Goal: Task Accomplishment & Management: Complete application form

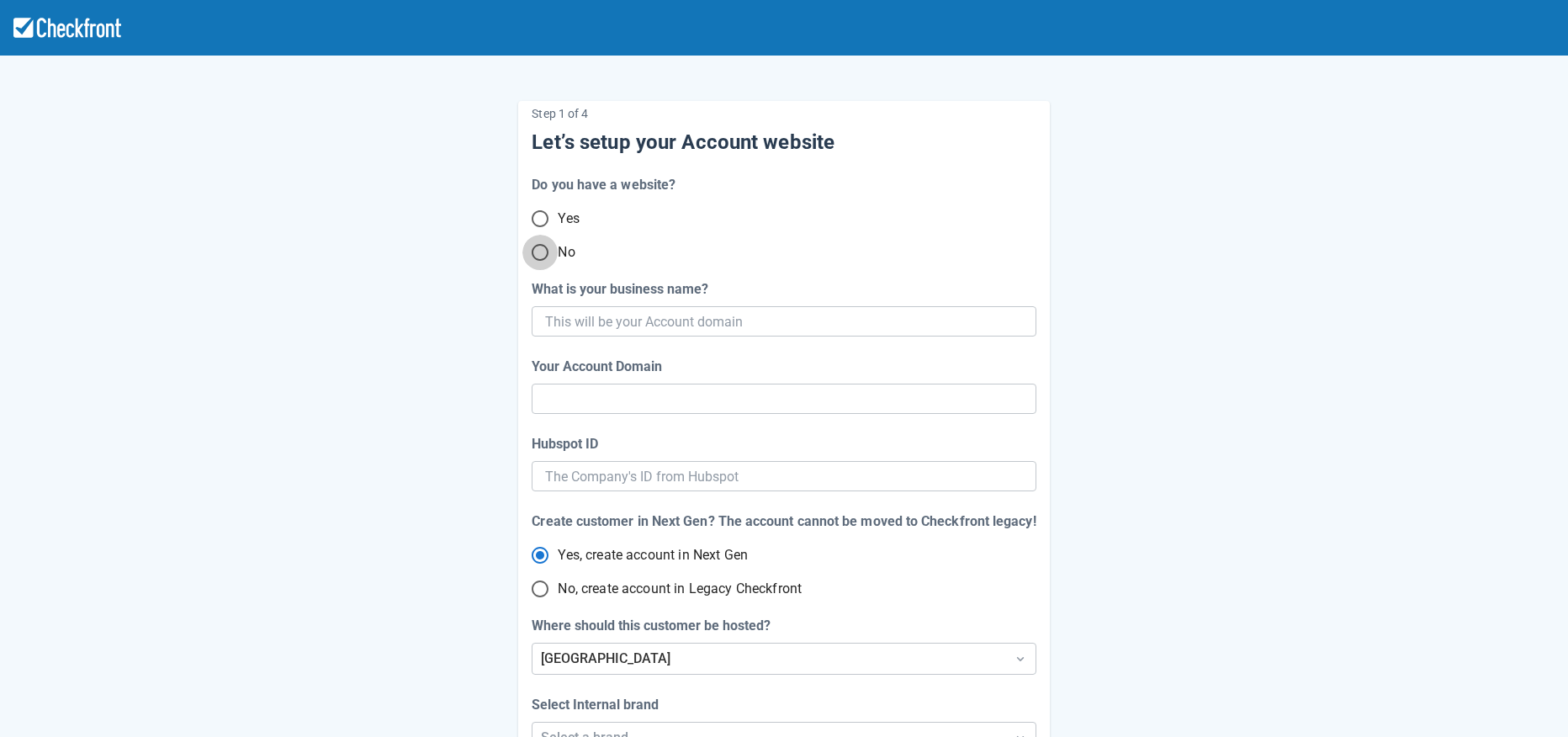
click at [540, 253] on input "No" at bounding box center [540, 252] width 35 height 35
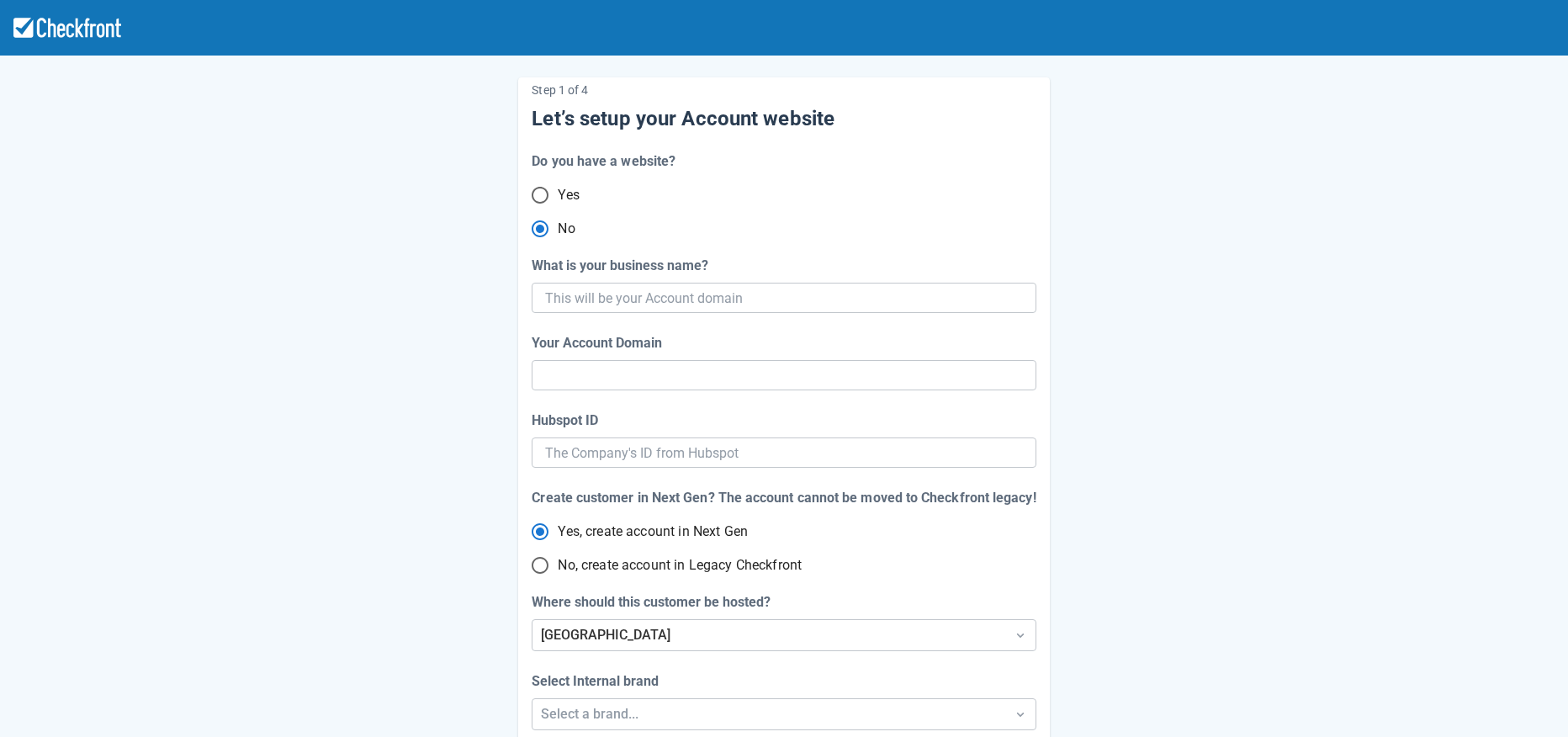
scroll to position [63, 0]
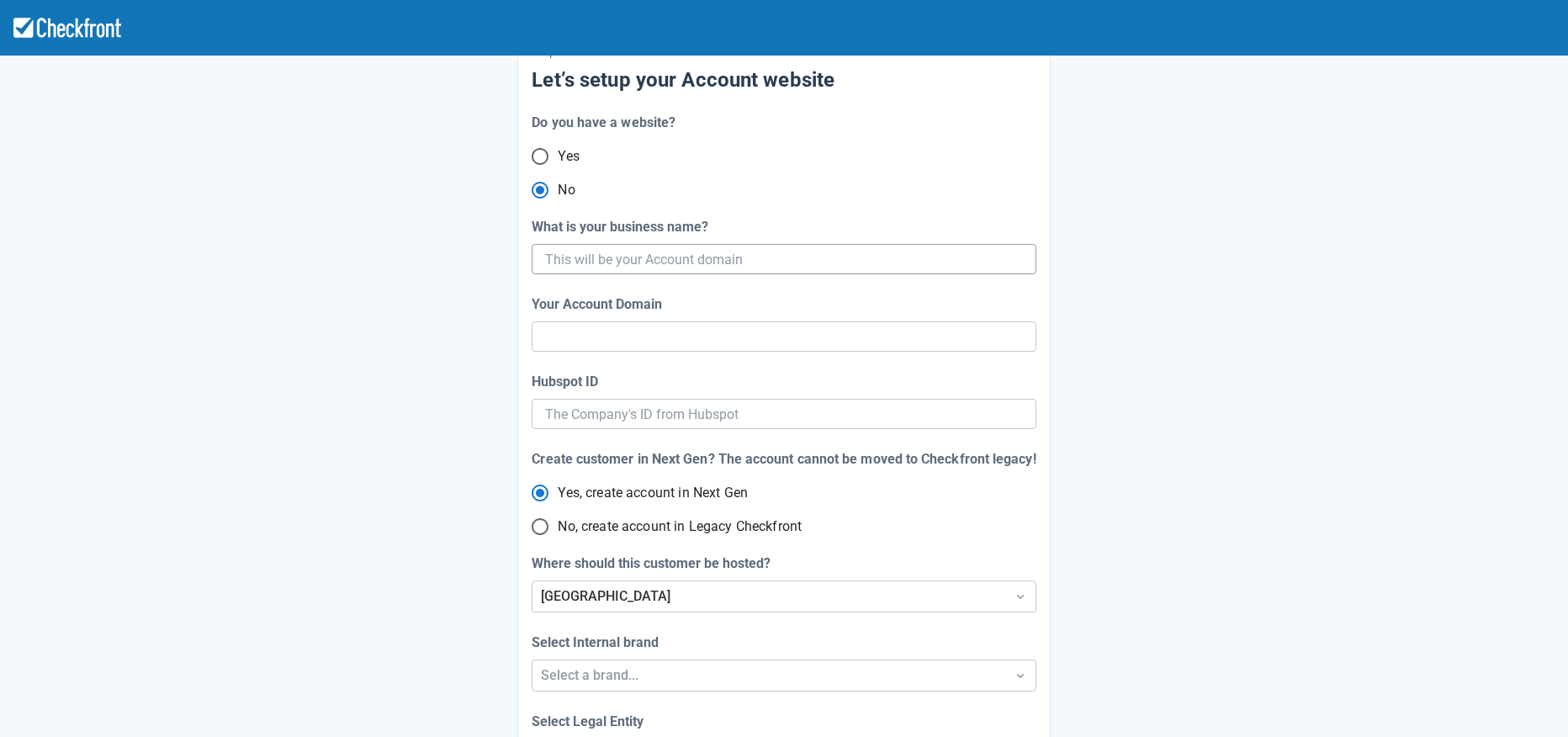
radio input "true"
click at [712, 257] on input "What is your business name?" at bounding box center [782, 259] width 474 height 30
click at [790, 254] on input "What is your business name?" at bounding box center [782, 259] width 474 height 30
type input "Source-Defen"
type input "source-defen"
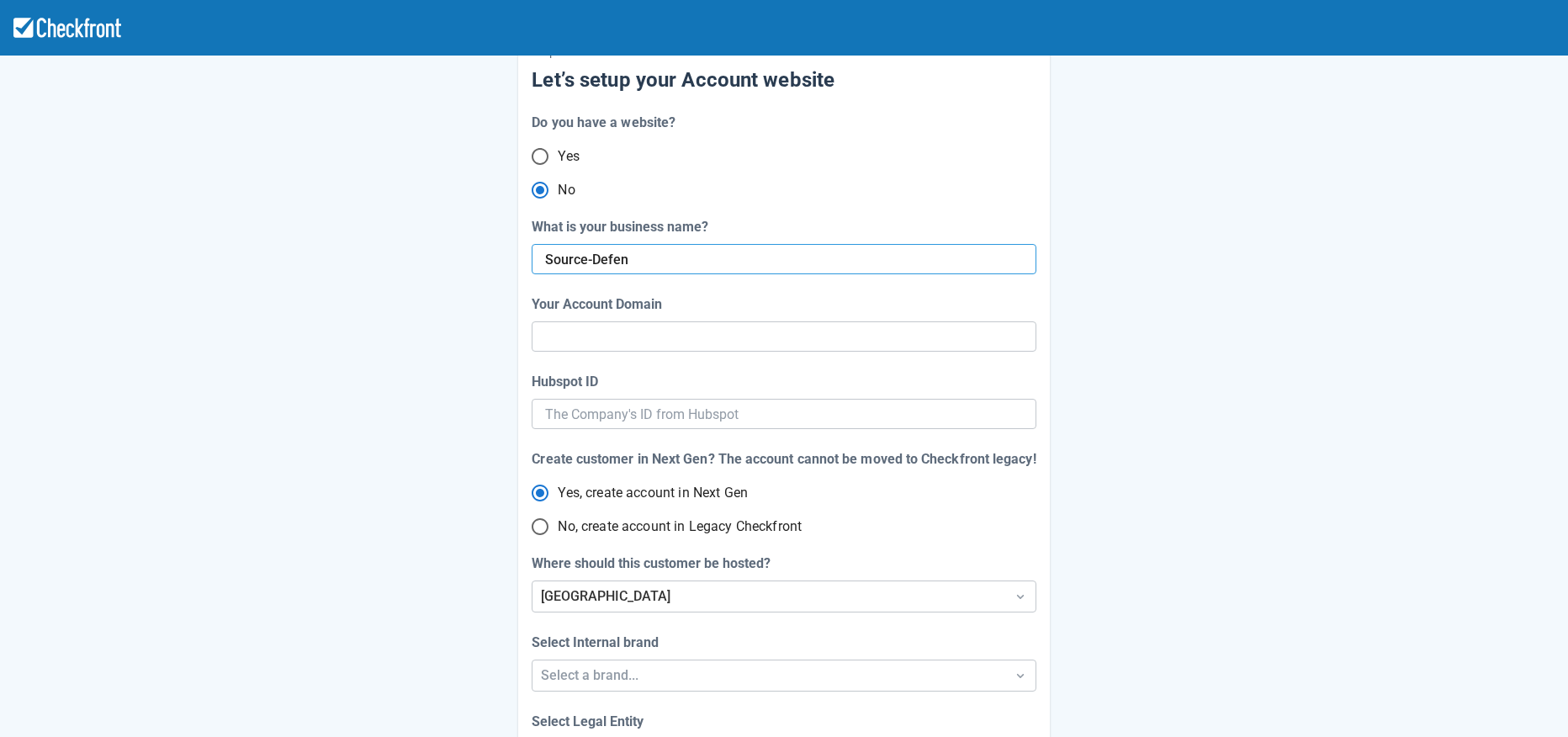
radio input "true"
type input "Source-Defence"
radio input "false"
type input "source-defence"
radio input "false"
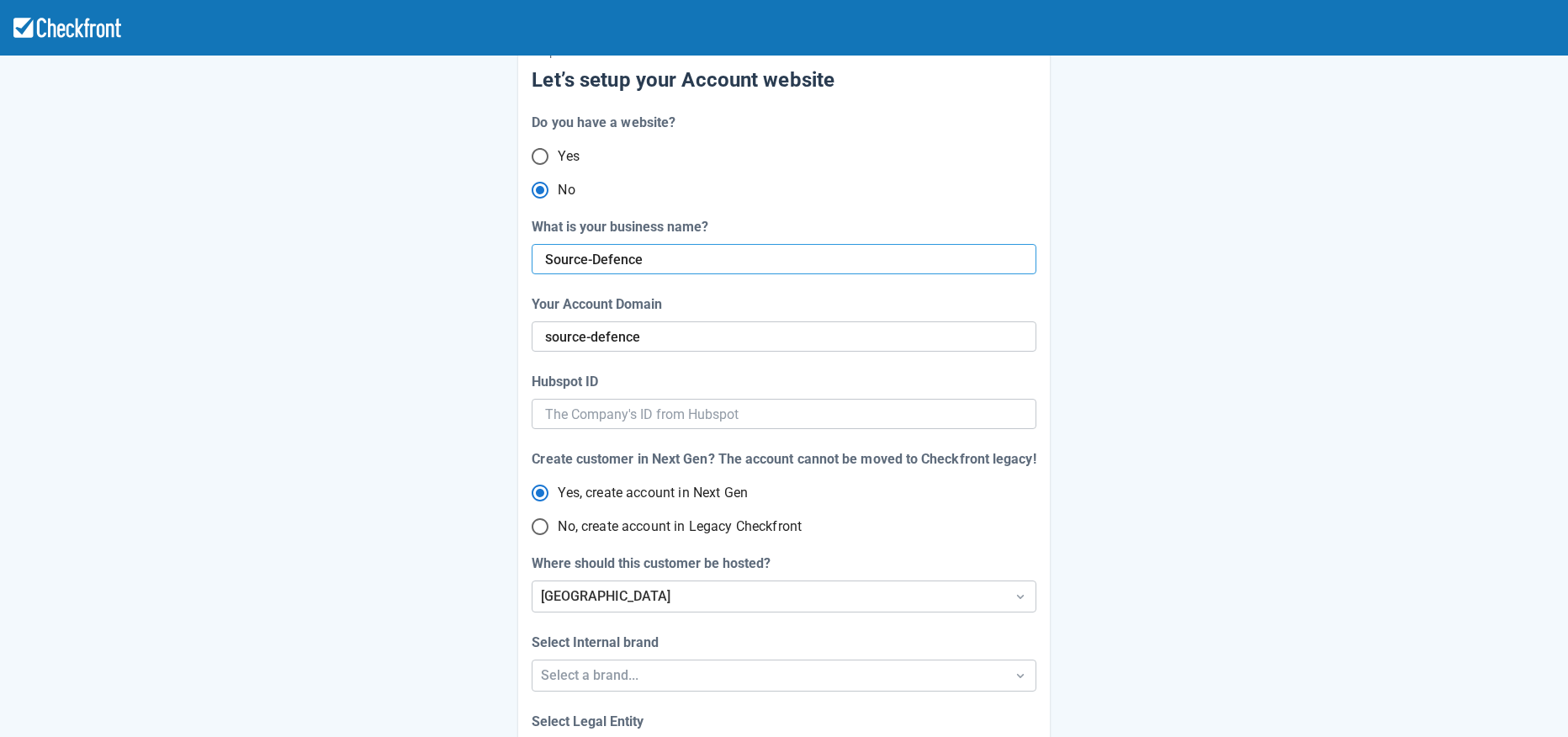
type input "Source-Defence-"
radio input "false"
type input "Source-Defence-Test"
radio input "false"
type input "source-defence-test"
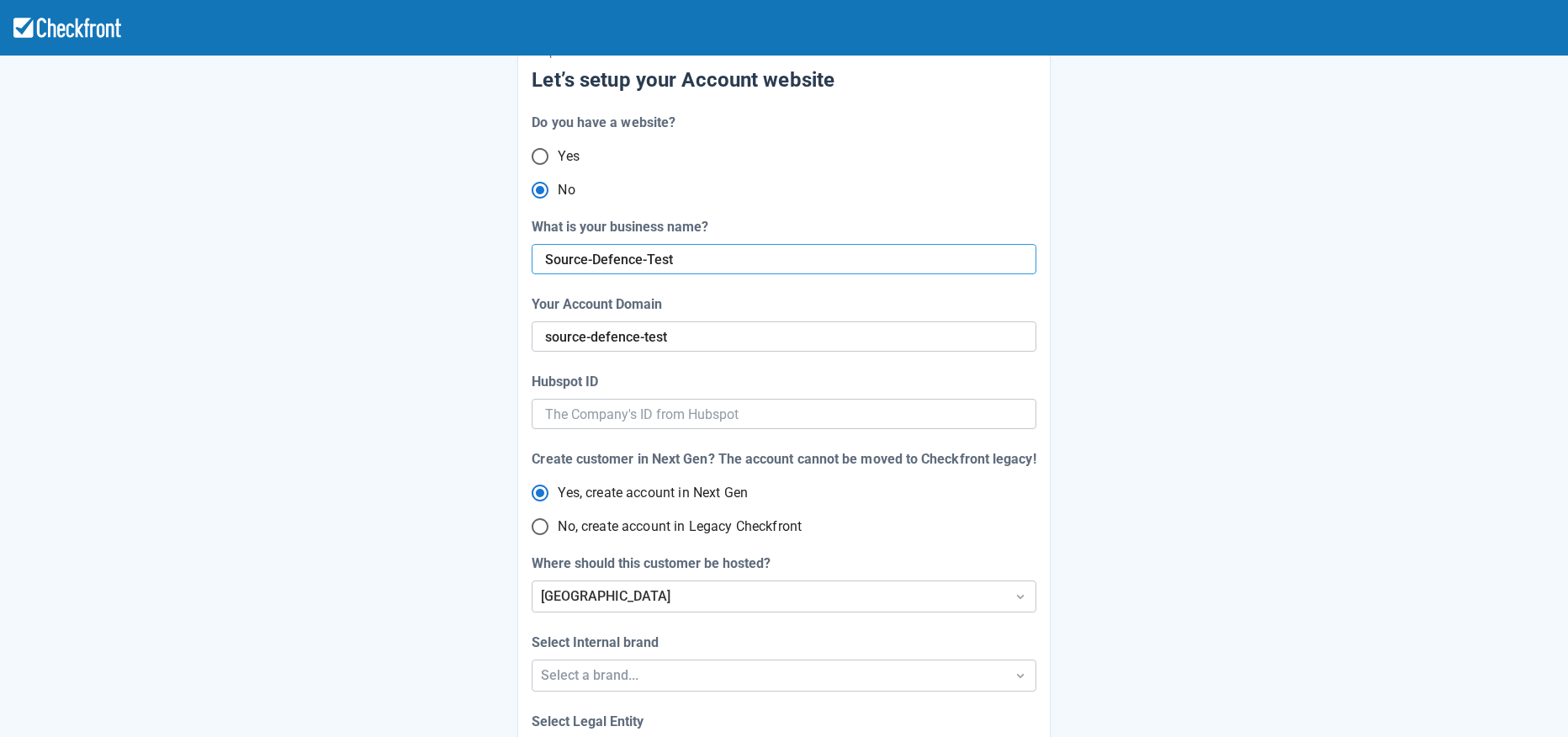
radio input "false"
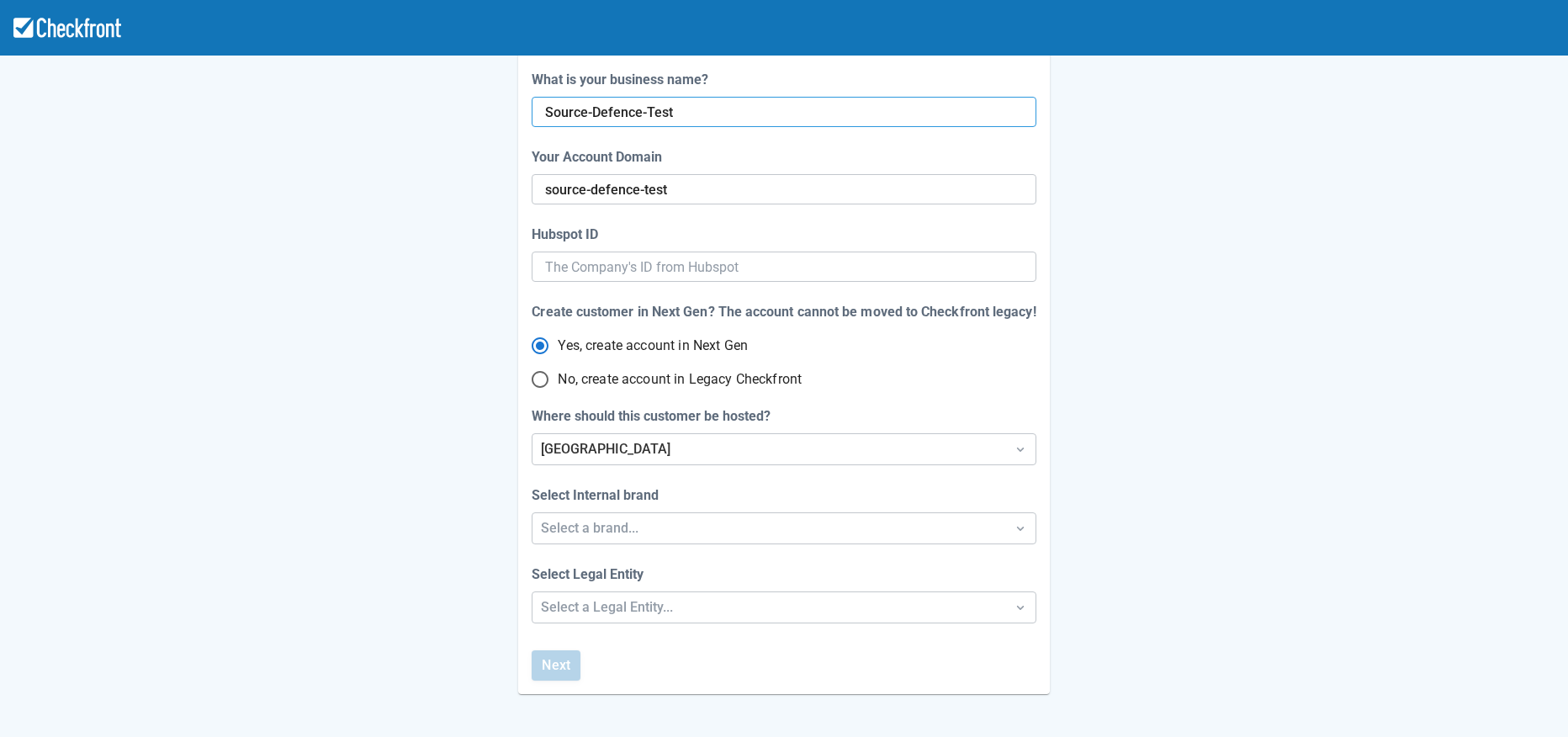
scroll to position [244, 0]
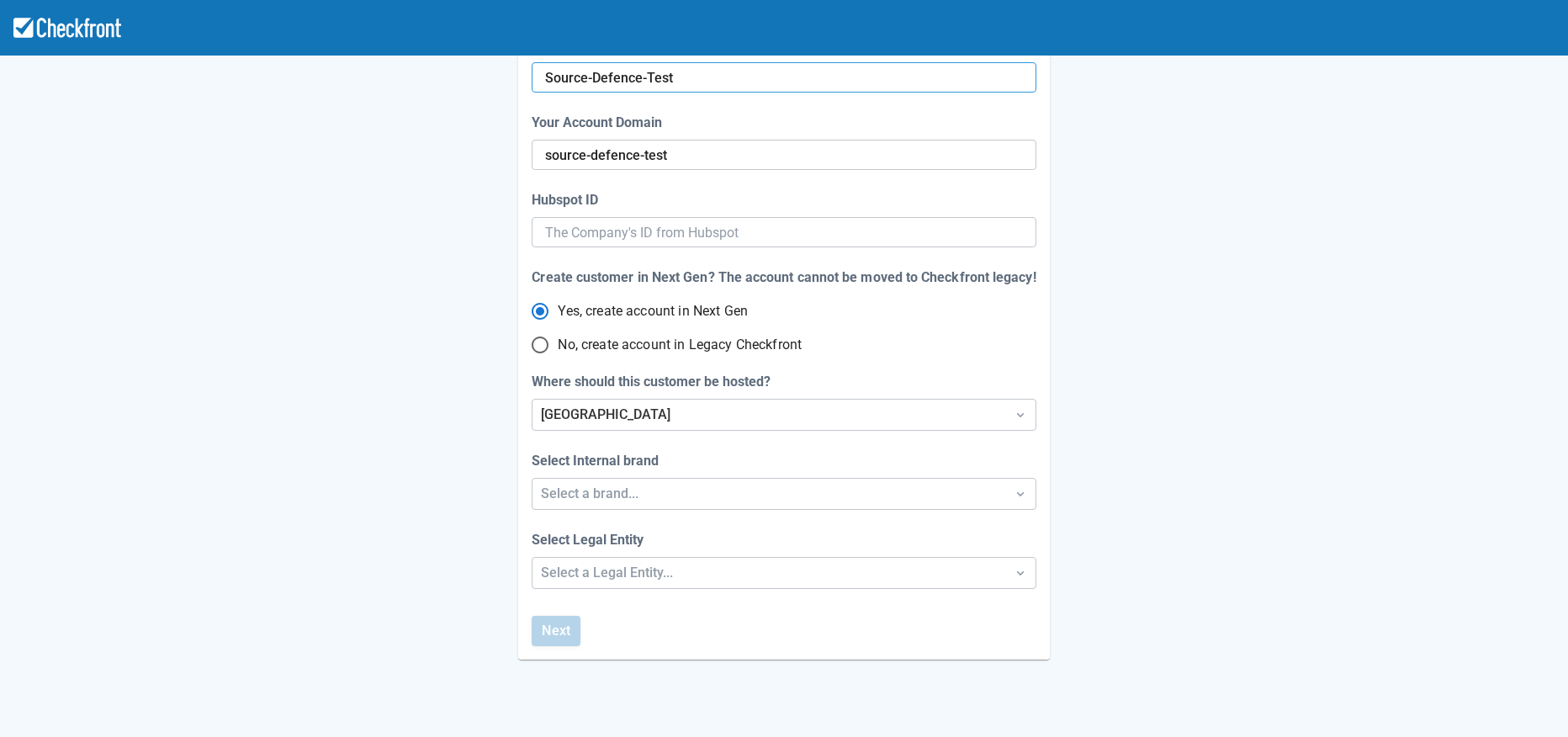
type input "Source-Defence-Test"
click at [609, 343] on span "No, create account in Legacy Checkfront" at bounding box center [679, 345] width 244 height 20
click at [557, 343] on input "No, create account in Legacy Checkfront" at bounding box center [540, 345] width 35 height 35
radio input "true"
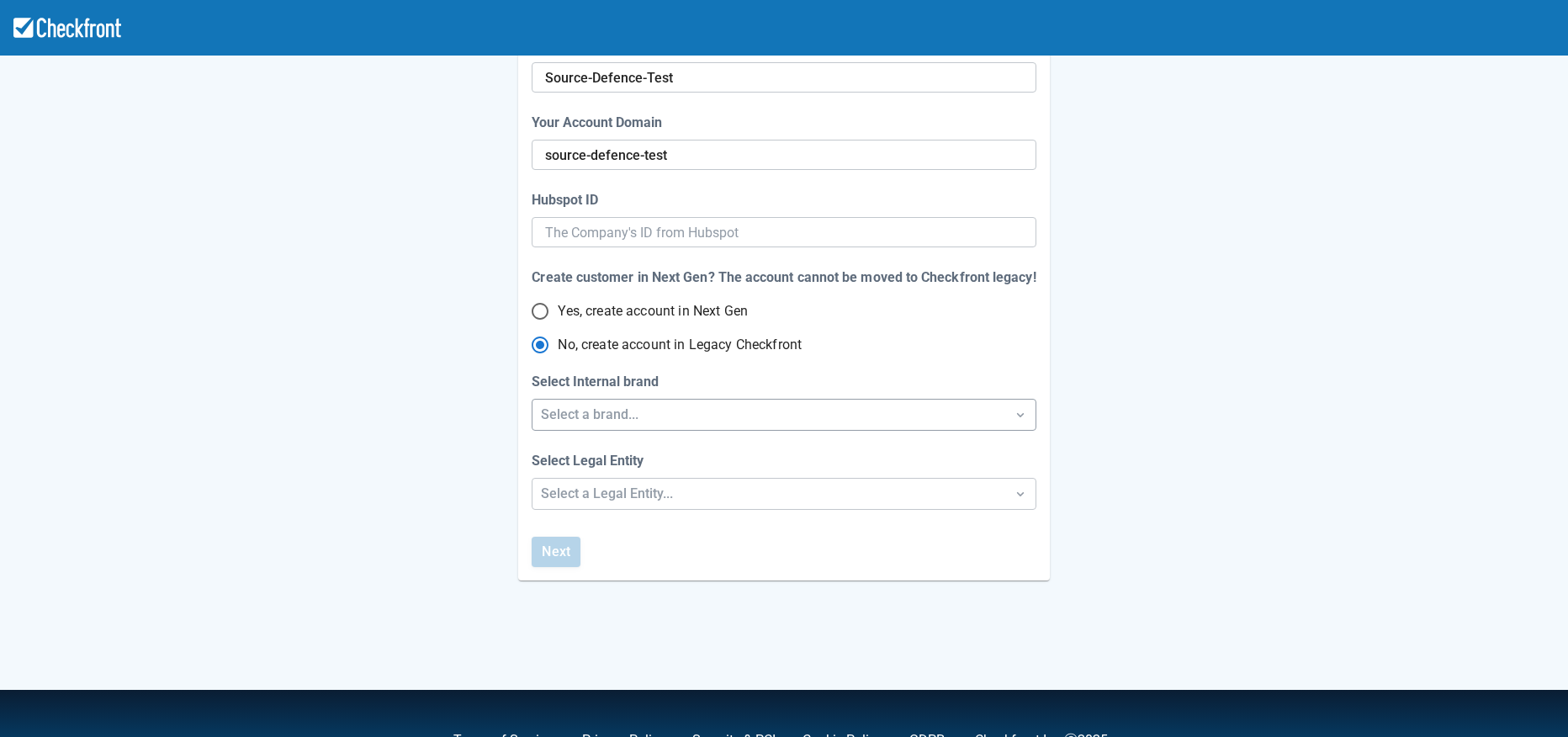
radio input "true"
click at [669, 408] on div "Select a brand..." at bounding box center [768, 415] width 455 height 20
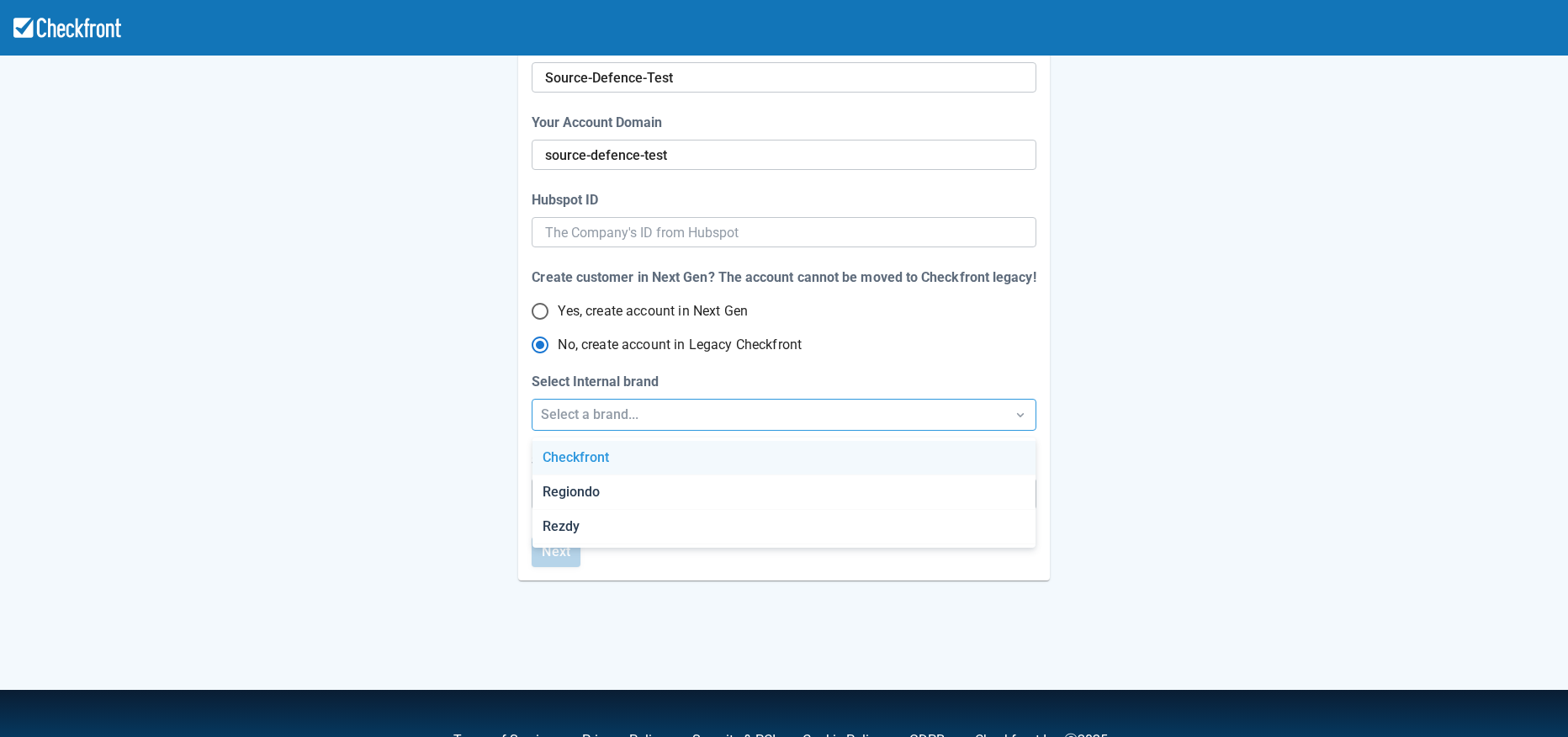
click at [704, 455] on div "Checkfront" at bounding box center [784, 457] width 503 height 34
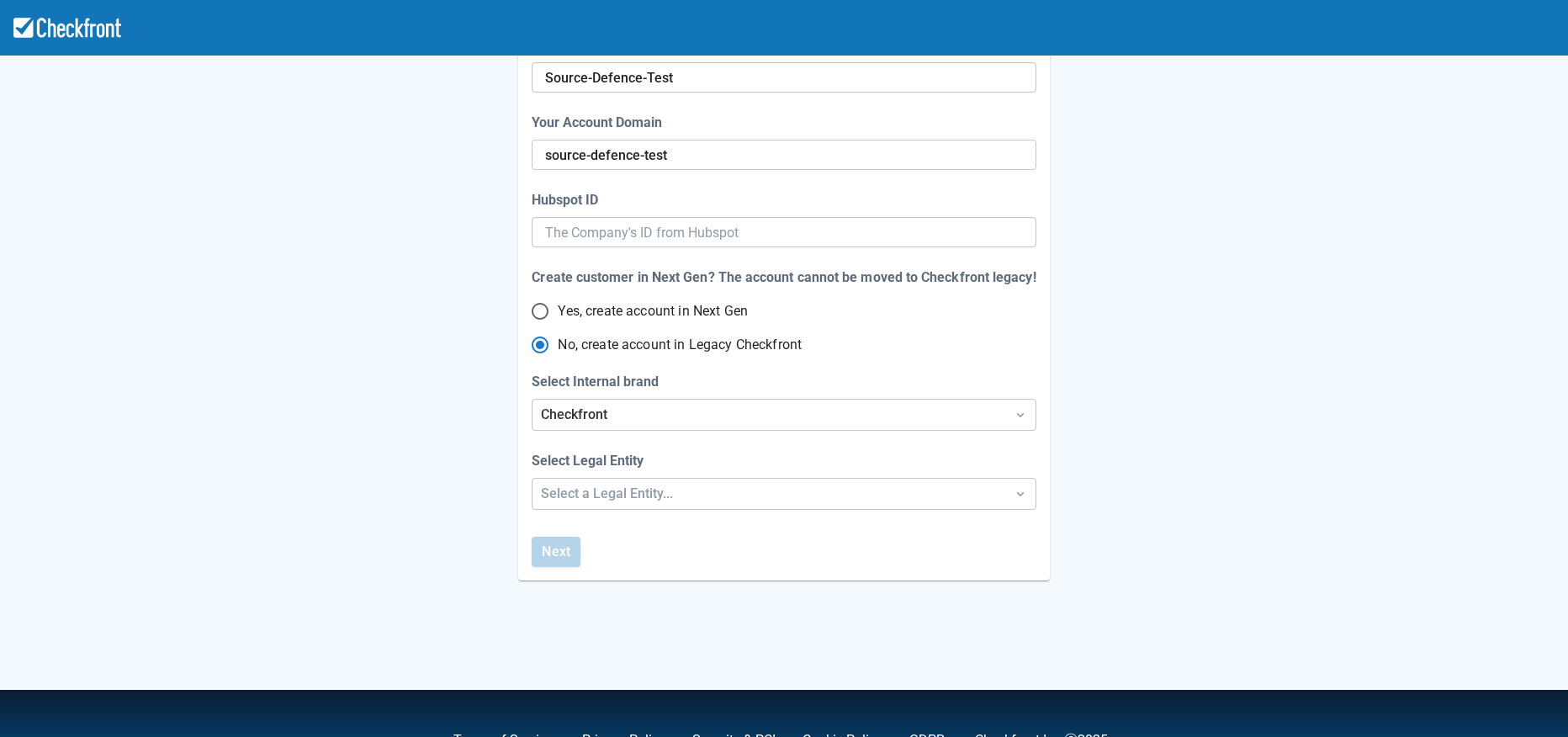
click at [1091, 404] on div "Step 1 of 4 Let’s setup your Account website Do you have a website? Yes No What…" at bounding box center [783, 205] width 959 height 750
click at [760, 487] on div "Select a Legal Entity..." at bounding box center [768, 494] width 455 height 20
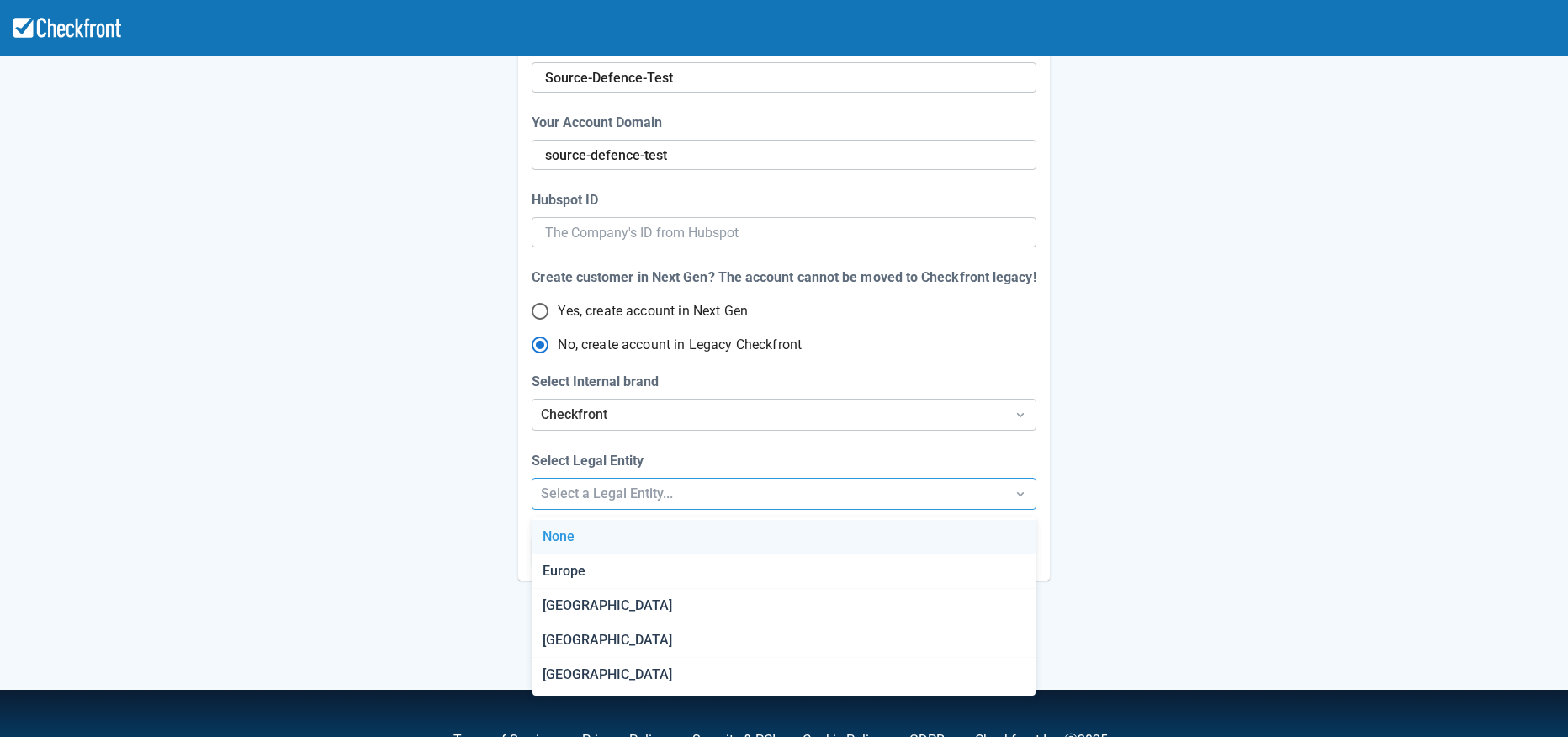
click at [671, 536] on div "None" at bounding box center [784, 536] width 503 height 34
radio input "false"
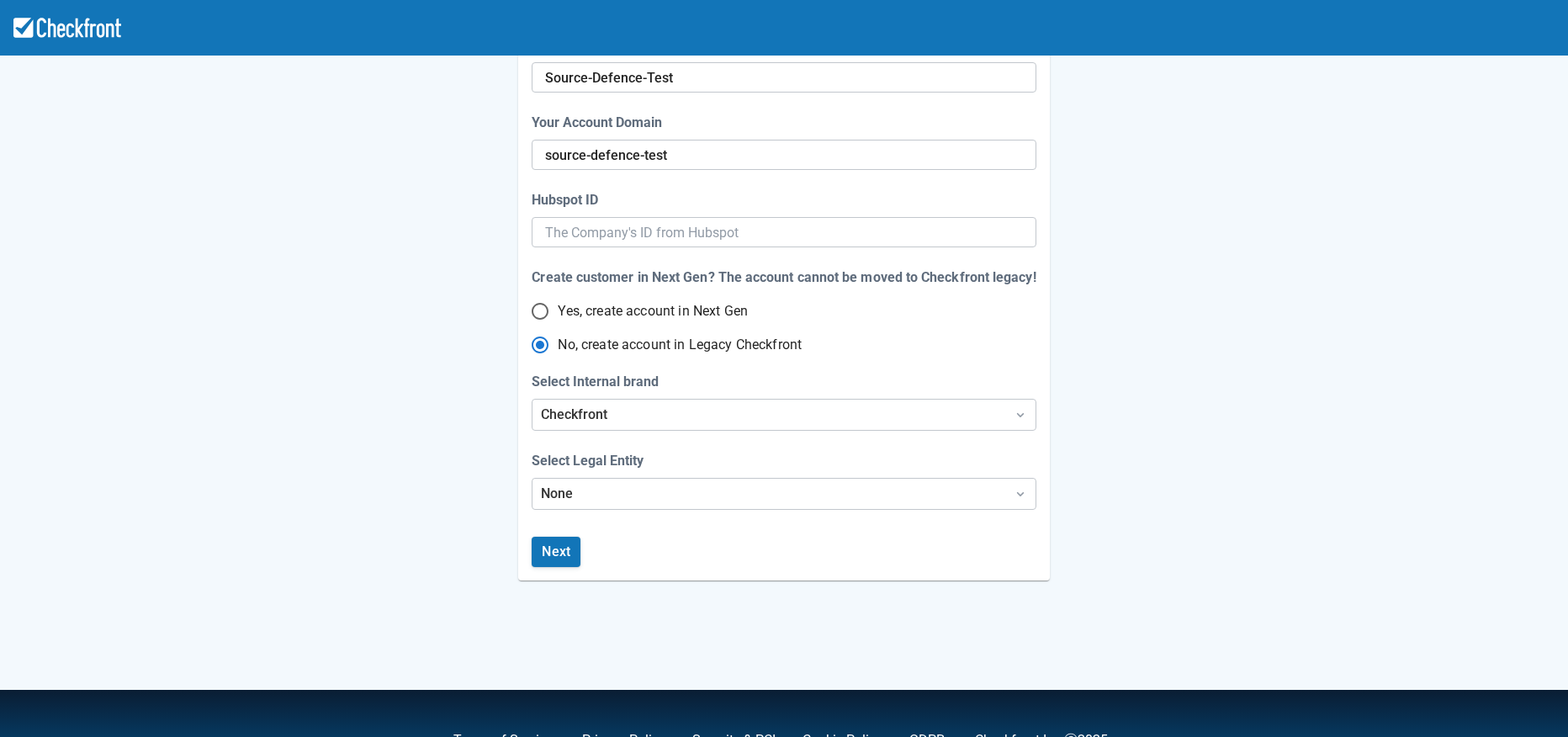
click at [790, 541] on div "Next" at bounding box center [780, 555] width 510 height 51
click at [556, 553] on button "Next" at bounding box center [556, 551] width 49 height 30
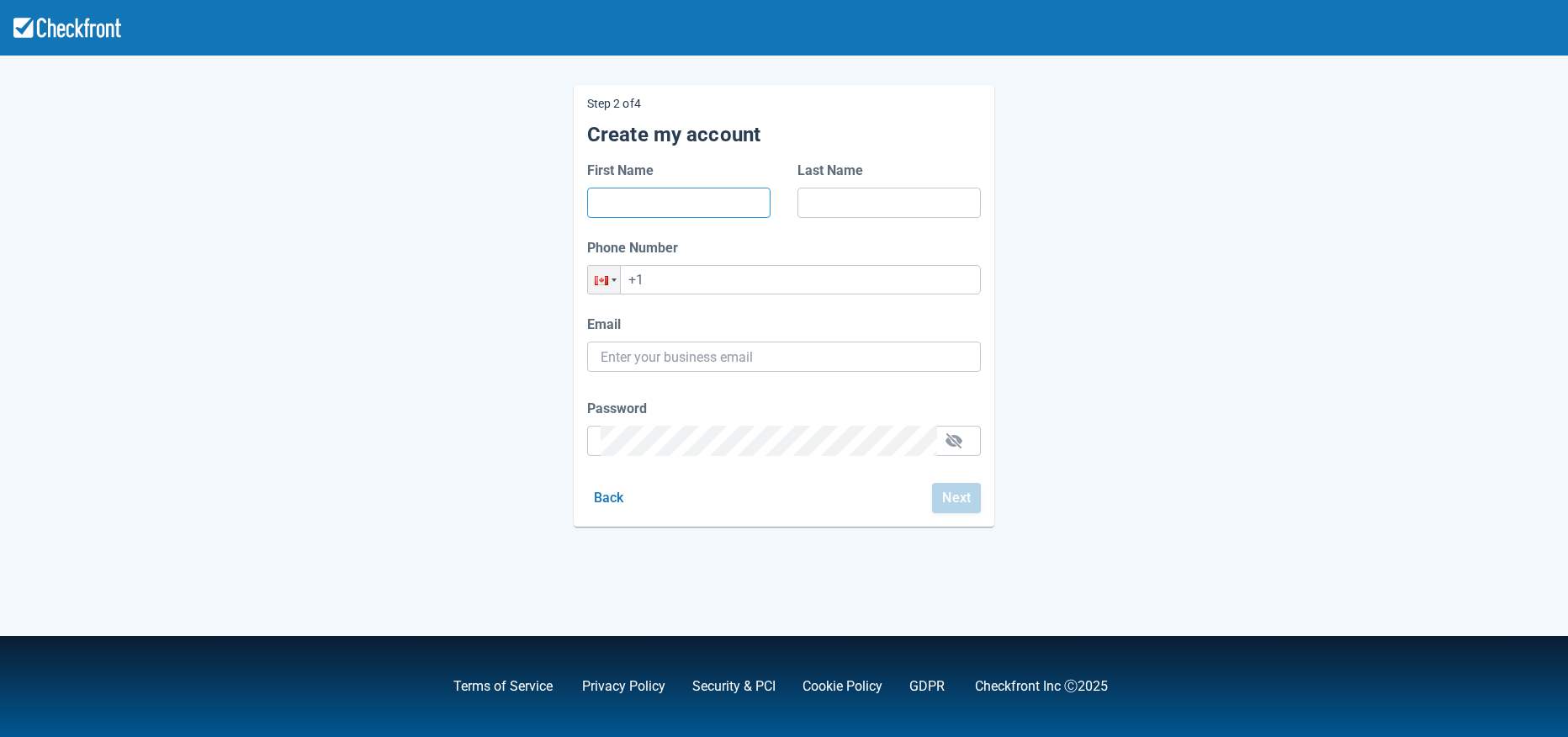
click at [692, 205] on input "First Name" at bounding box center [679, 203] width 157 height 30
click at [810, 132] on h5 "Create my account" at bounding box center [783, 134] width 393 height 25
click at [735, 200] on body "Step 2 of 4 Create my account First Name Last Name Phone Number Phone +1 Email …" at bounding box center [784, 360] width 1568 height 753
type input "[PERSON_NAME]"
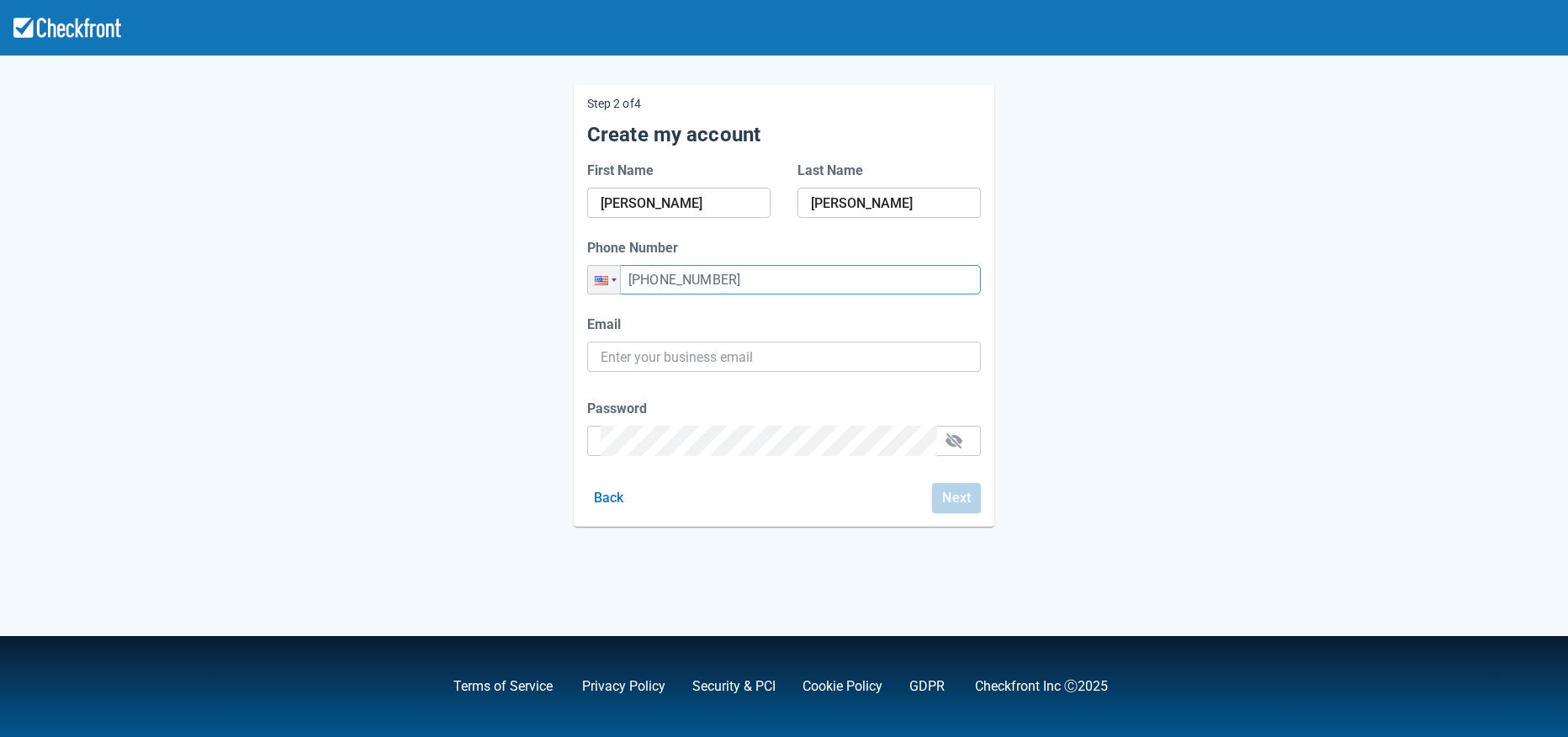
type input "[PHONE_NUMBER]"
type input "[EMAIL_ADDRESS][DOMAIN_NAME]"
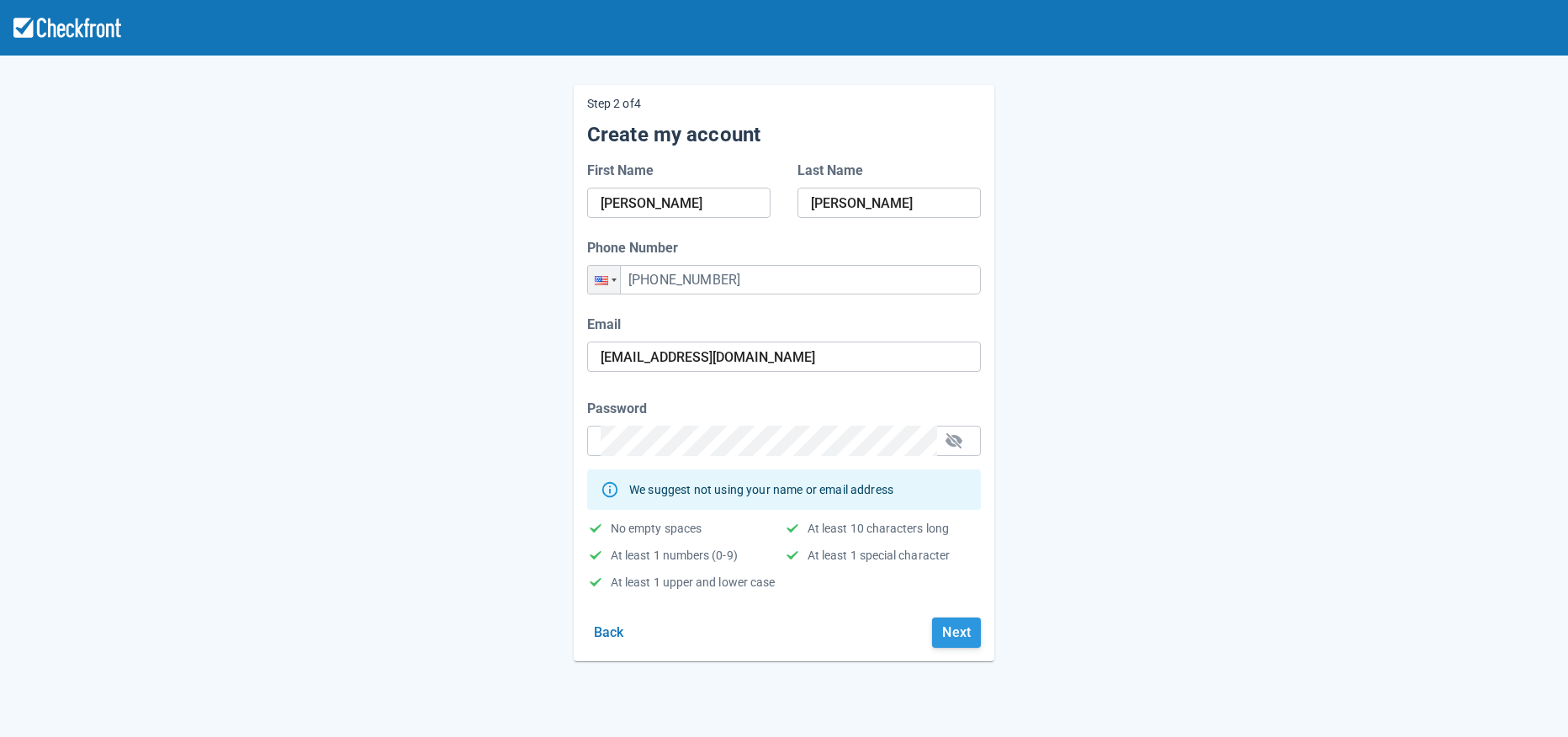
click at [946, 633] on button "Next" at bounding box center [955, 632] width 49 height 30
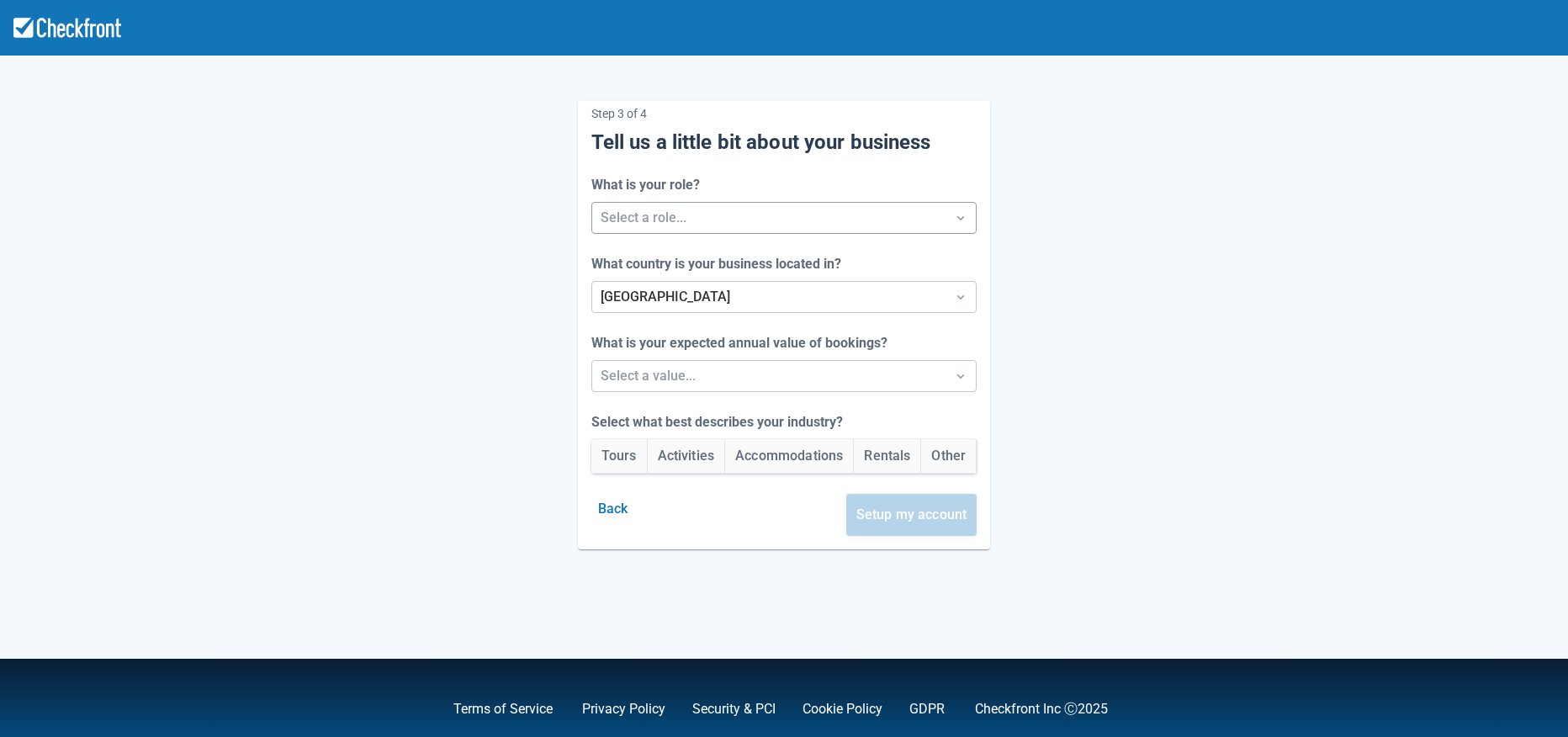
click at [845, 207] on div at bounding box center [769, 218] width 337 height 24
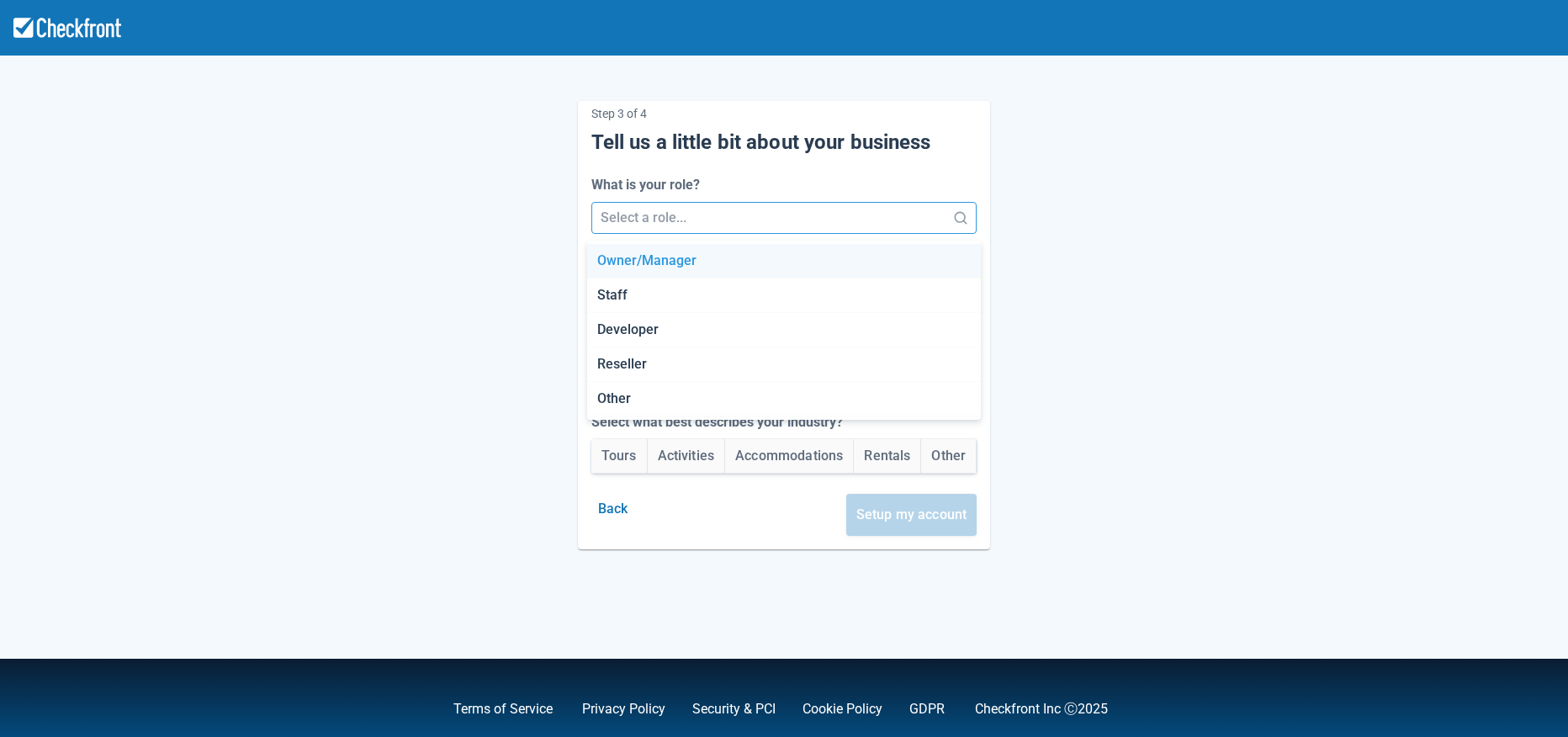
click at [704, 265] on div "Owner/Manager" at bounding box center [783, 261] width 393 height 34
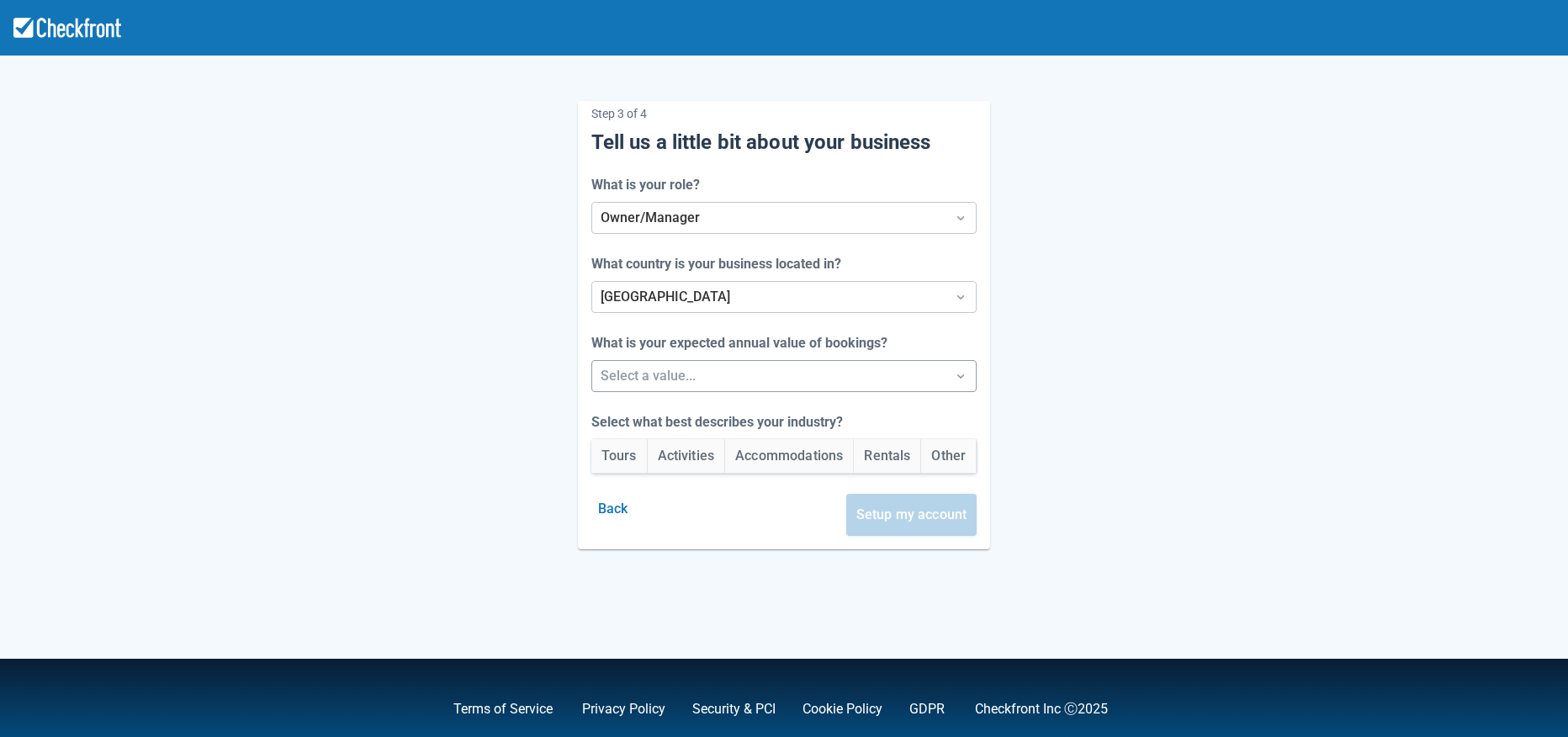
click at [726, 370] on div at bounding box center [769, 376] width 337 height 24
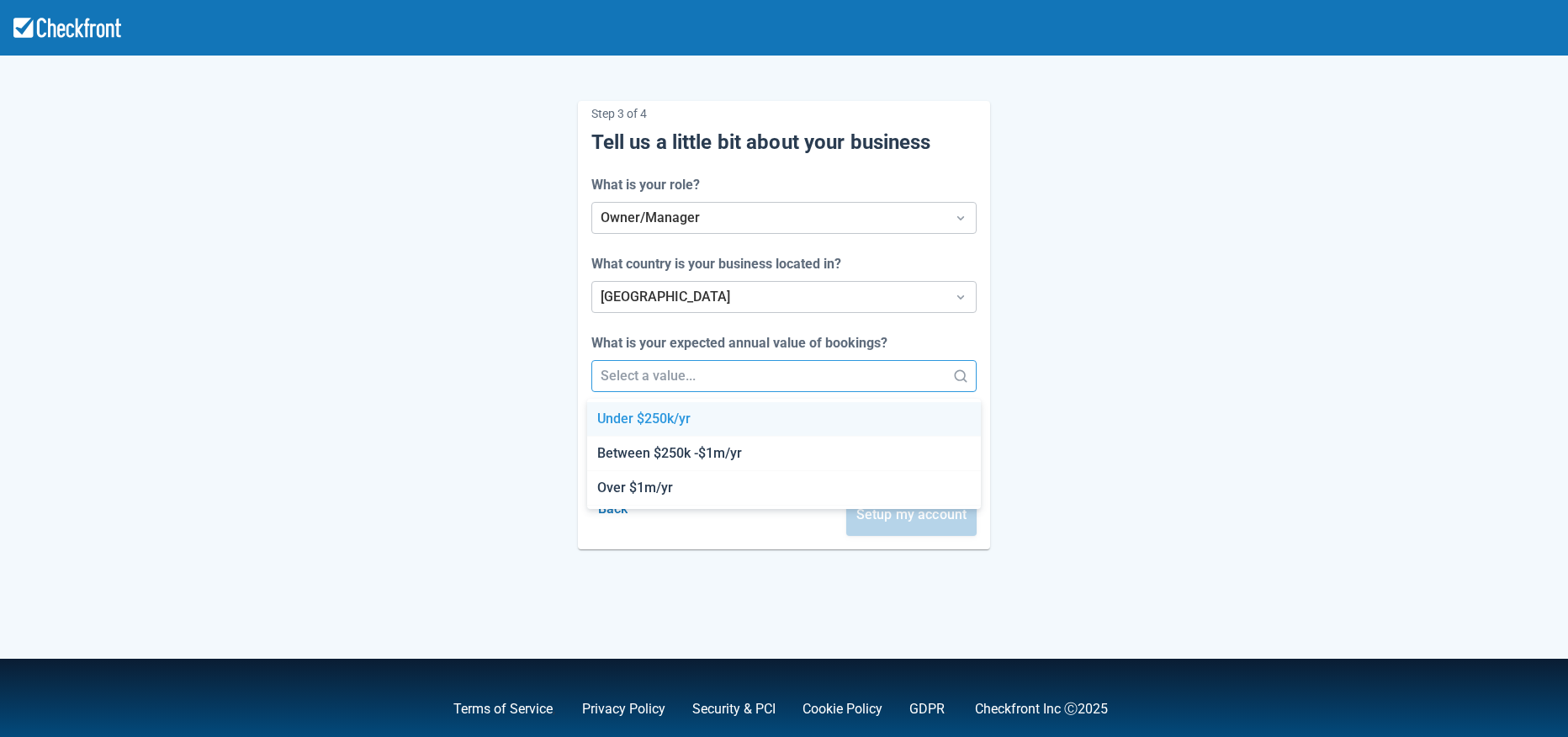
click at [663, 425] on div "Under $250k/yr" at bounding box center [783, 418] width 393 height 34
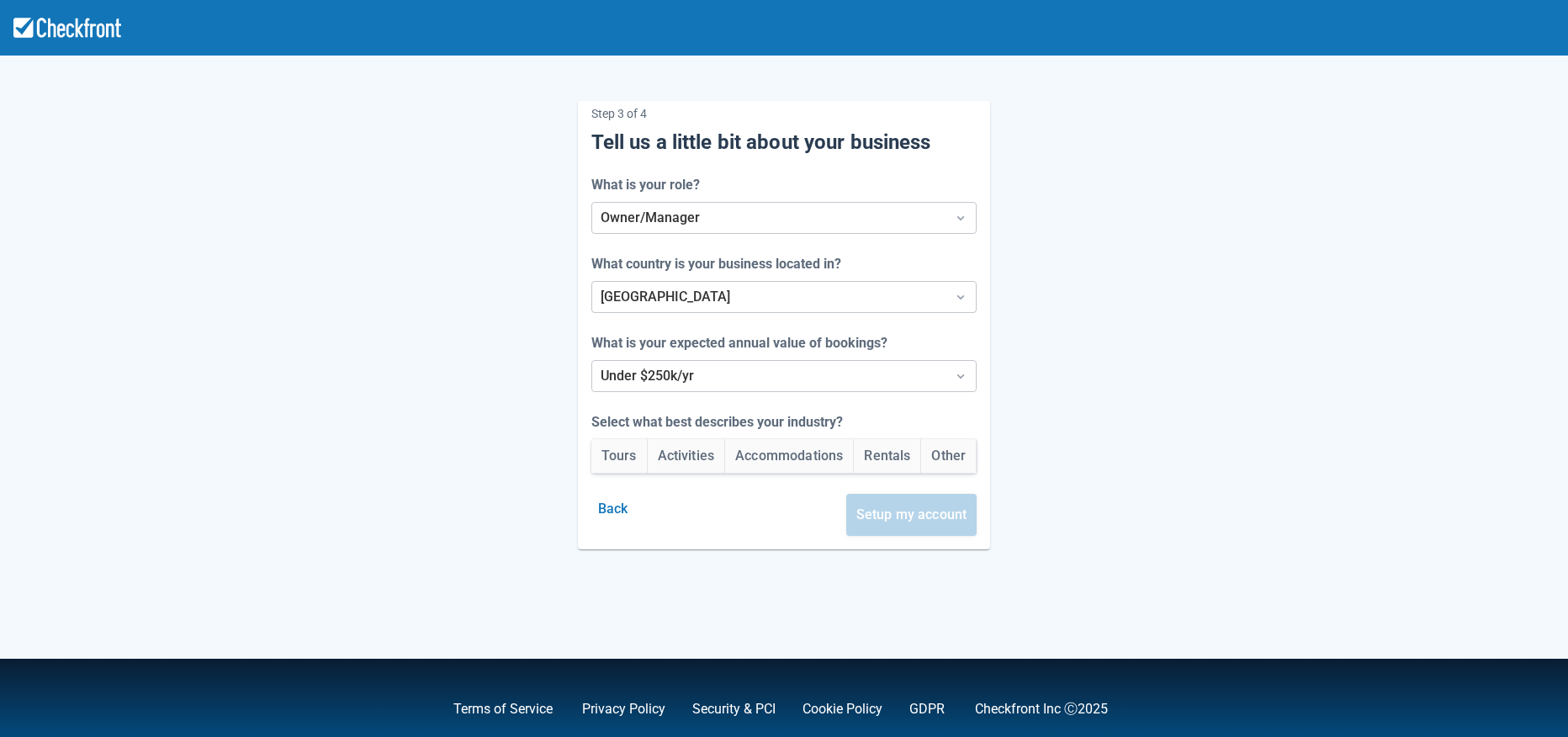
click at [755, 519] on div "Back Setup my account" at bounding box center [780, 519] width 392 height 63
click at [951, 450] on button "Other" at bounding box center [948, 456] width 54 height 34
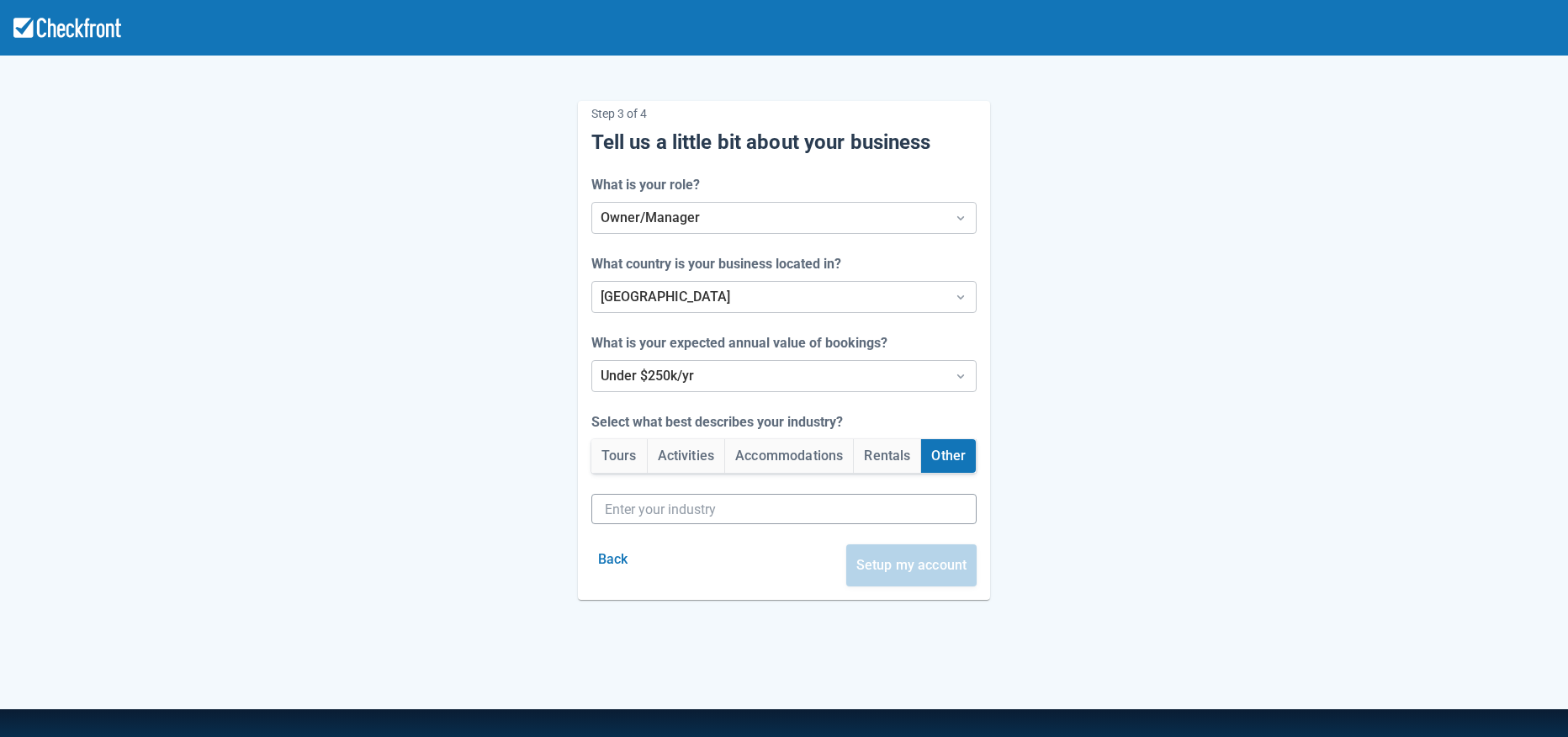
click at [652, 516] on input "text" at bounding box center [782, 509] width 356 height 30
type input "Source Defence Test"
click at [773, 550] on div "Back Setup my account" at bounding box center [780, 568] width 392 height 63
click at [897, 563] on button "Setup my account" at bounding box center [911, 566] width 131 height 42
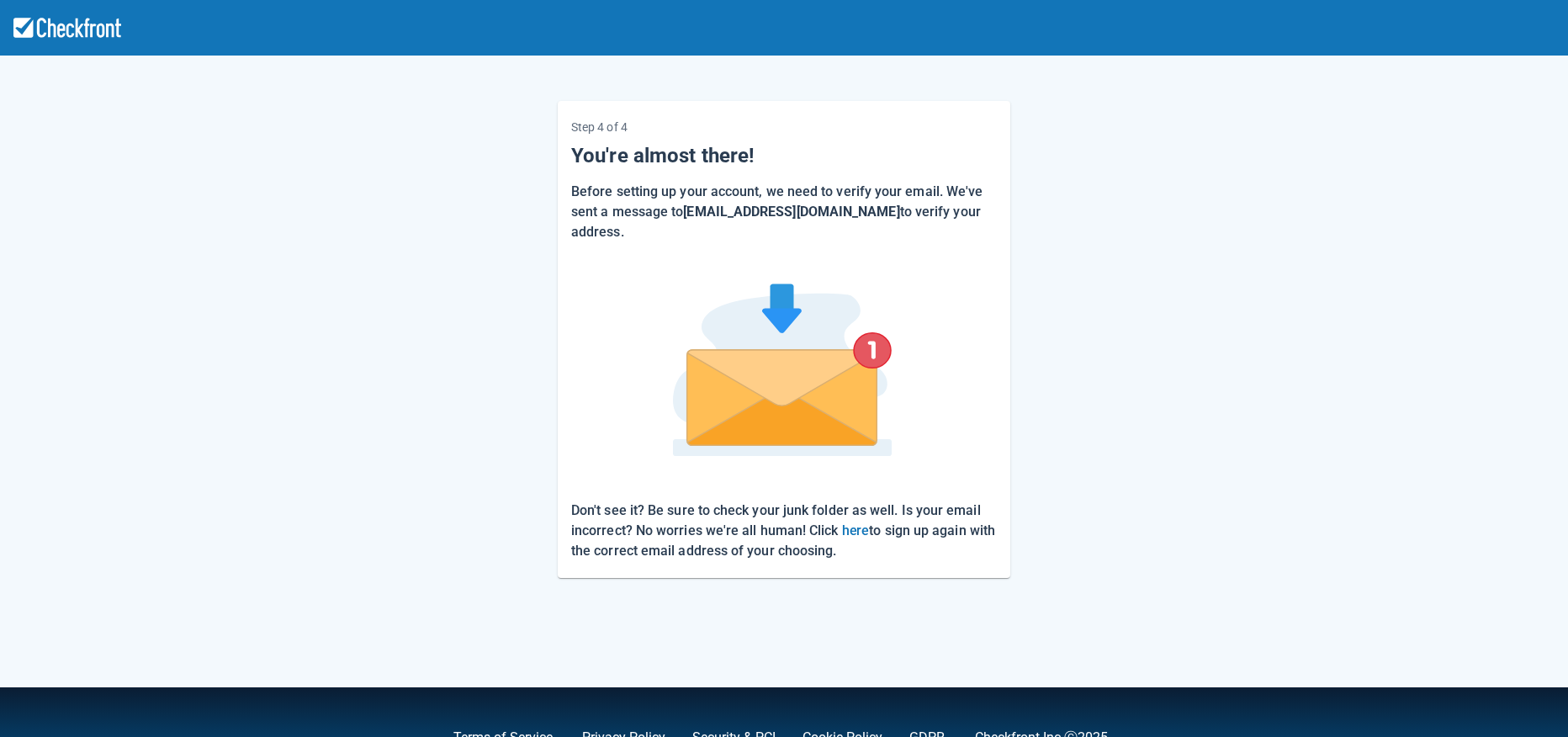
click at [854, 259] on rect at bounding box center [784, 369] width 297 height 248
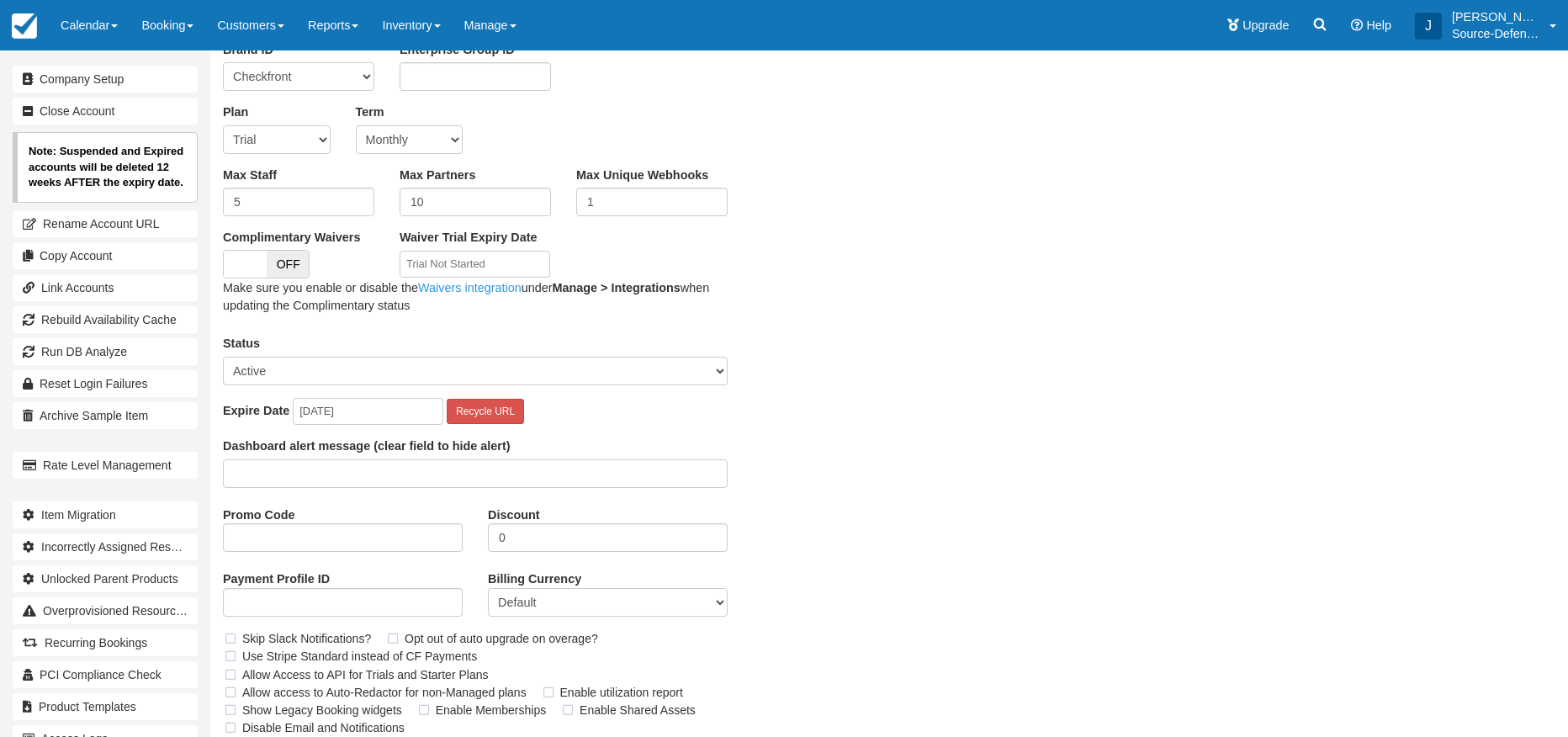
scroll to position [123, 0]
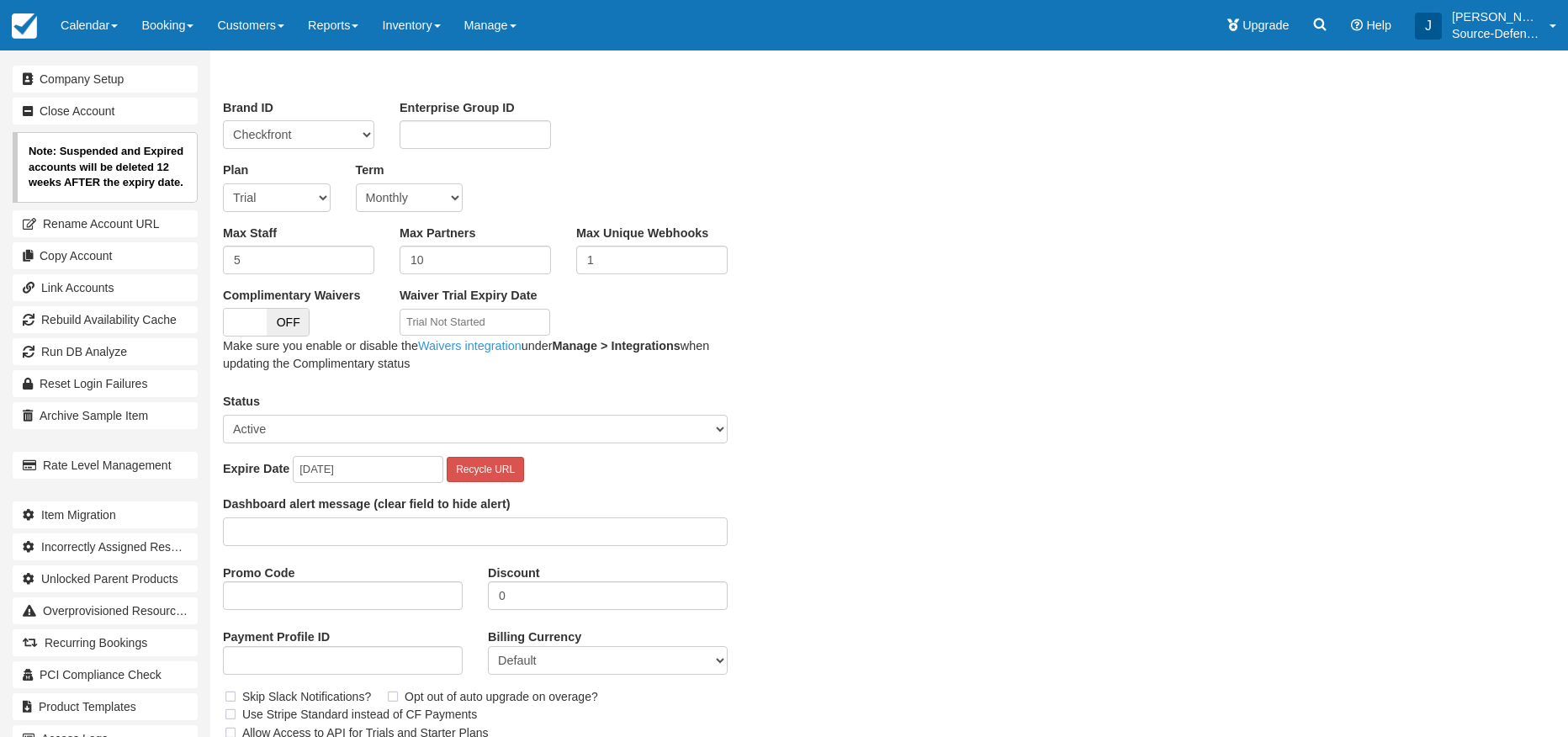
click at [305, 202] on select "Trial Soho Professional Plus Managed Developer Partner Flex Complementary Hiber…" at bounding box center [276, 197] width 108 height 29
select select "10"
click at [223, 183] on select "Trial Soho Professional Plus Managed Developer Partner Flex Complementary Hiber…" at bounding box center [276, 197] width 108 height 29
click at [1024, 304] on div "Company Setup (143879) Unsaved Changes Brand ID Checkfront RentaBikeNow Machine…" at bounding box center [798, 415] width 1176 height 866
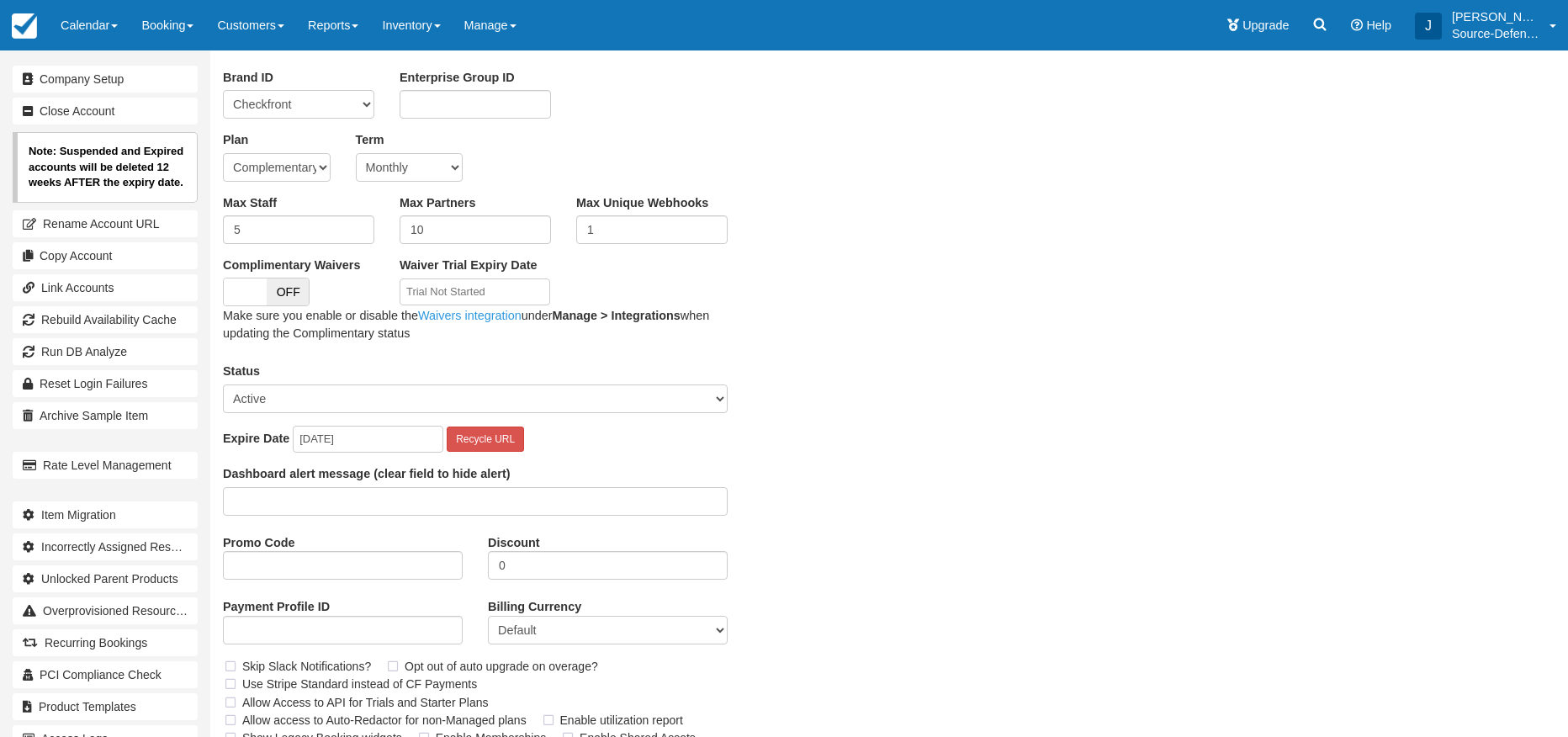
scroll to position [236, 0]
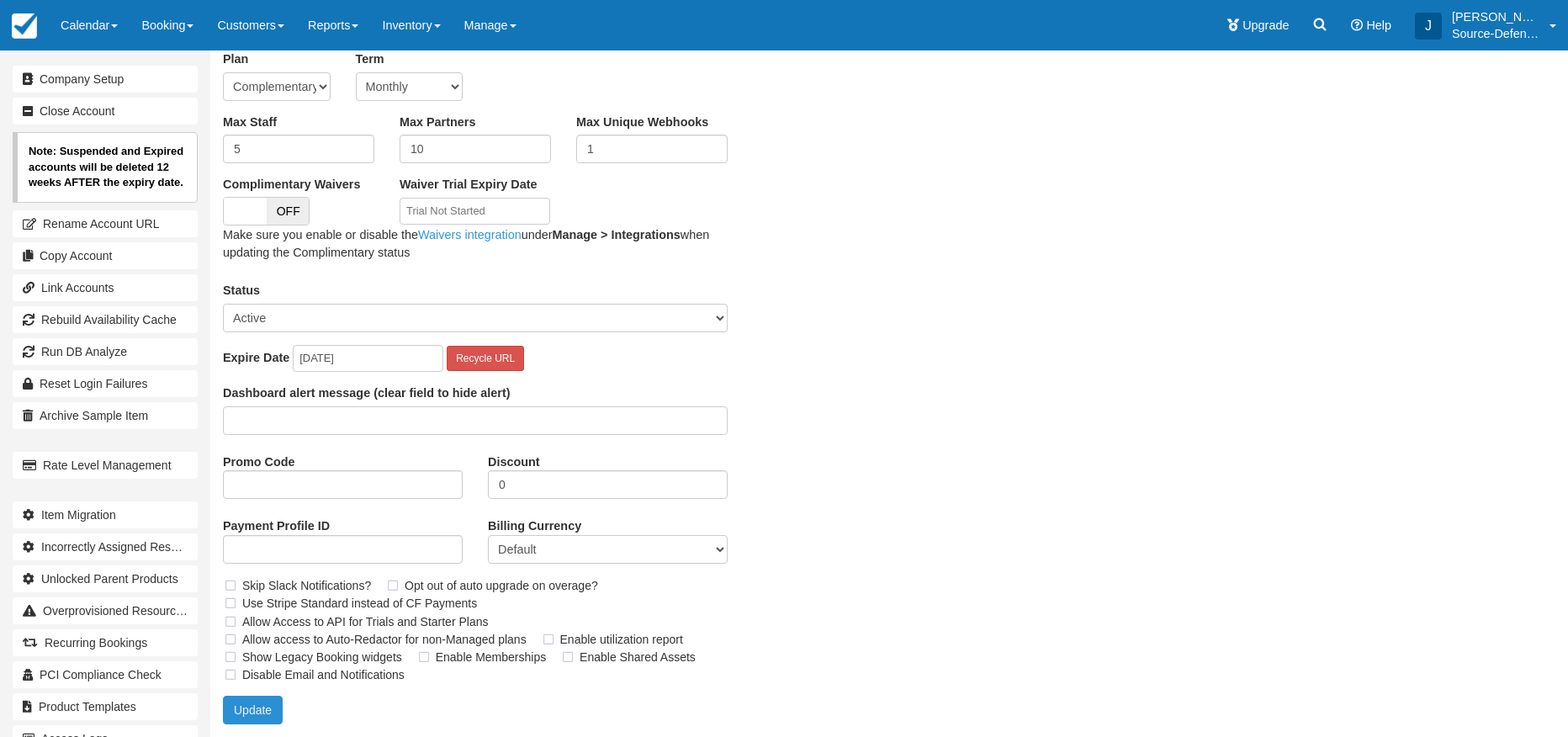
click at [256, 709] on button "Update" at bounding box center [252, 709] width 60 height 29
